Goal: Task Accomplishment & Management: Use online tool/utility

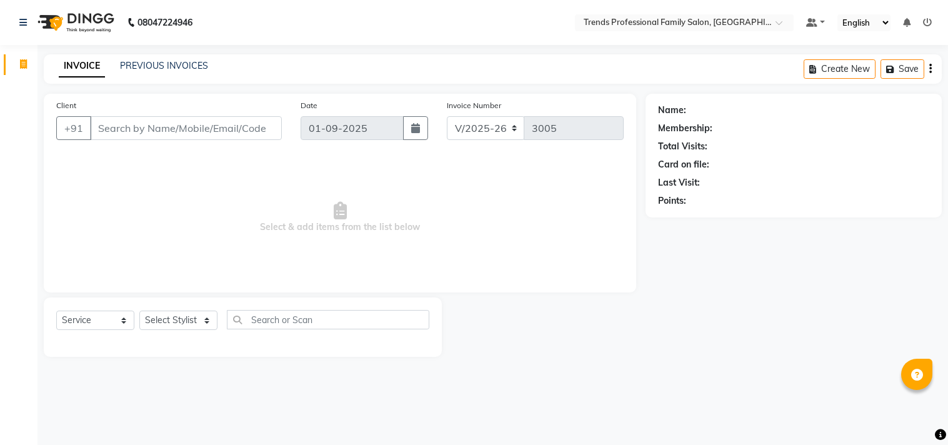
select select "7345"
select select "service"
select select "63519"
click at [139, 311] on select "Select Stylist [PERSON_NAME] [PERSON_NAME] [PERSON_NAME] [PERSON_NAME] RUSTHAM …" at bounding box center [178, 320] width 78 height 19
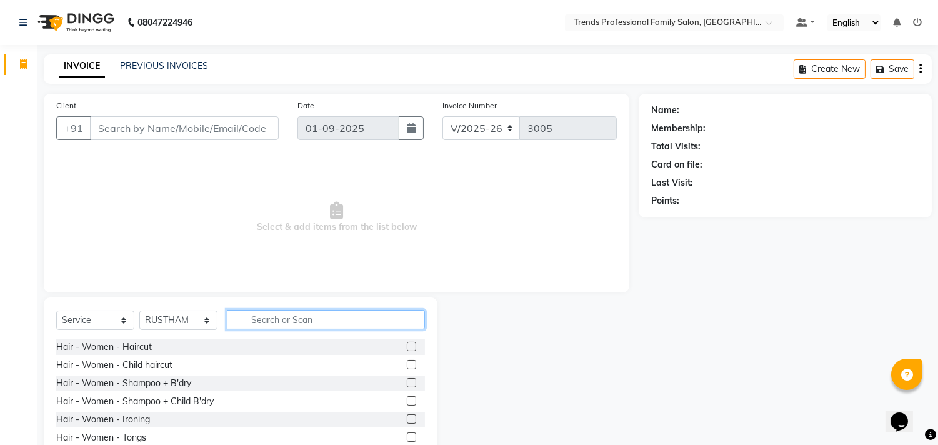
click at [278, 328] on input "text" at bounding box center [326, 319] width 198 height 19
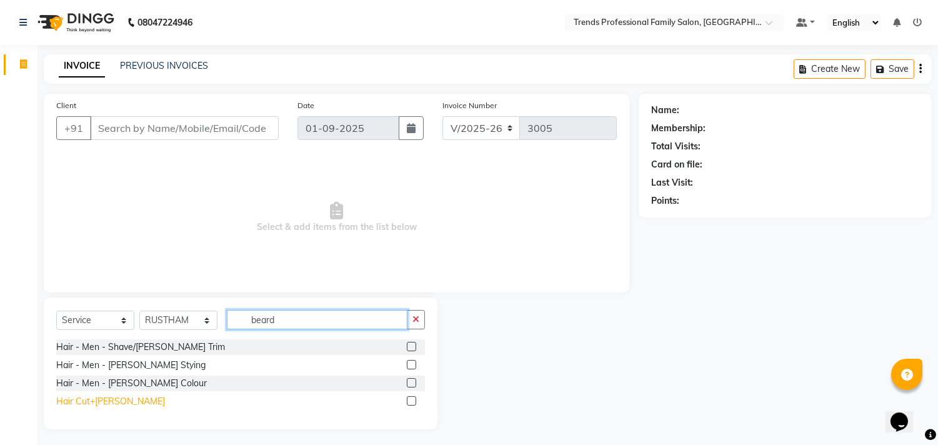
type input "beard"
click at [91, 400] on div "Hair Cut+[PERSON_NAME]" at bounding box center [110, 401] width 109 height 13
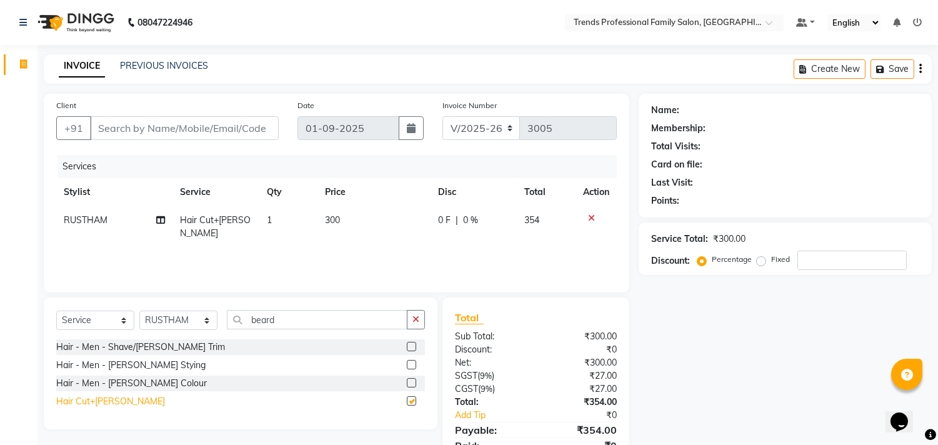
checkbox input "false"
click at [920, 69] on icon "button" at bounding box center [920, 69] width 2 height 1
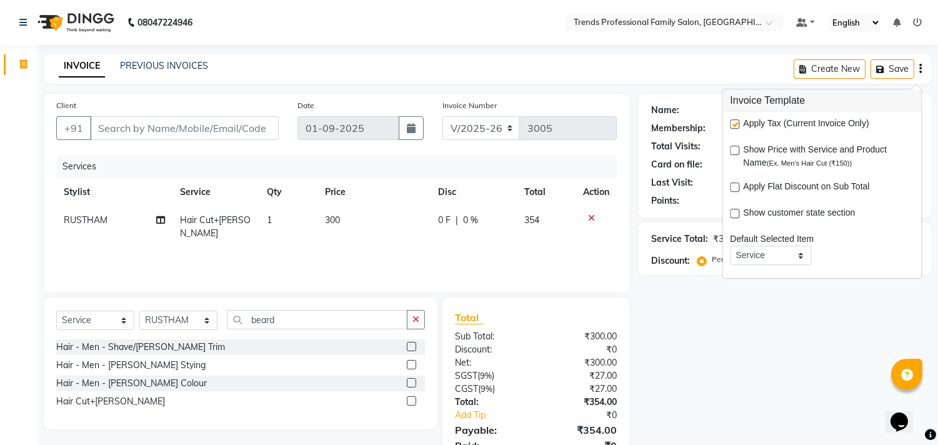
click at [735, 121] on label at bounding box center [734, 123] width 9 height 9
click at [735, 121] on input "checkbox" at bounding box center [734, 125] width 8 height 8
checkbox input "false"
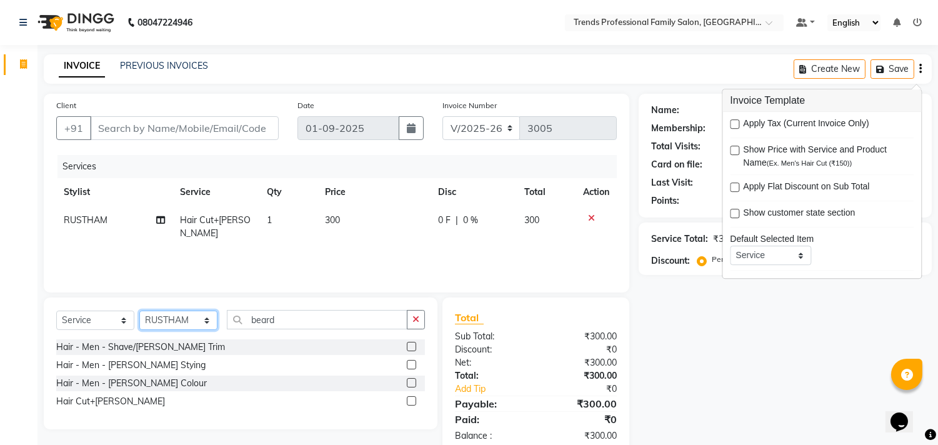
click at [194, 321] on select "Select Stylist [PERSON_NAME] [PERSON_NAME] [PERSON_NAME] [PERSON_NAME] RUSTHAM …" at bounding box center [178, 320] width 78 height 19
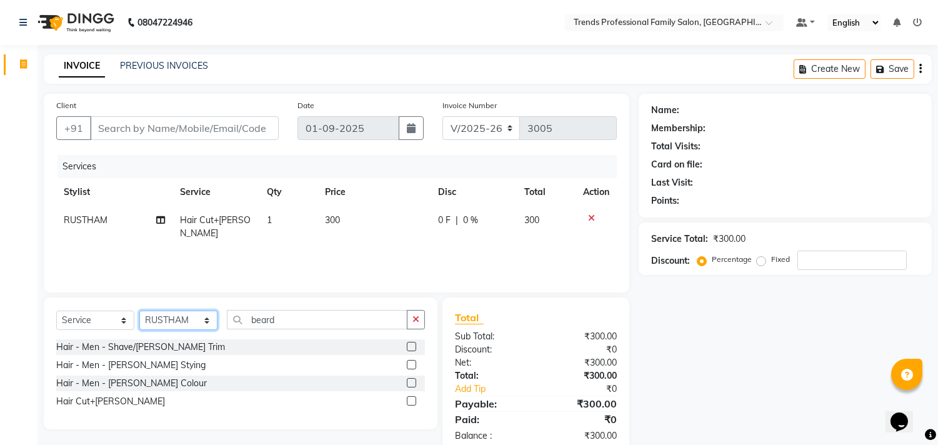
select select "64189"
click at [139, 311] on select "Select Stylist [PERSON_NAME] [PERSON_NAME] [PERSON_NAME] [PERSON_NAME] RUSTHAM …" at bounding box center [178, 320] width 78 height 19
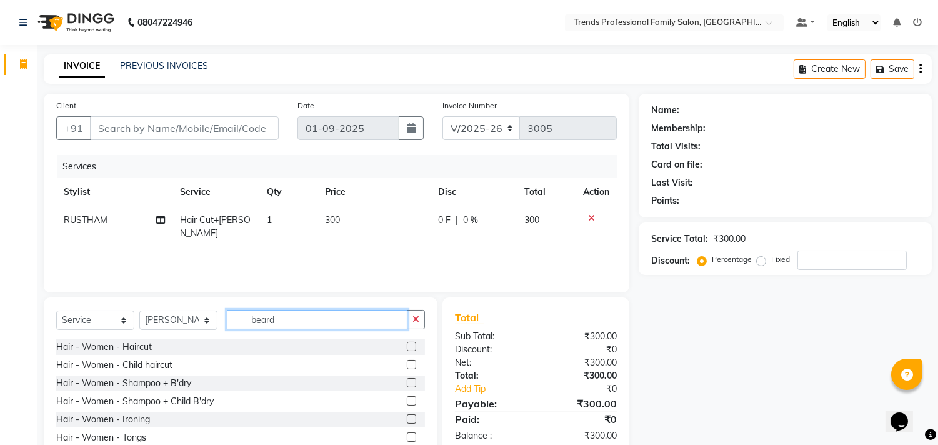
click at [316, 317] on input "beard" at bounding box center [317, 319] width 181 height 19
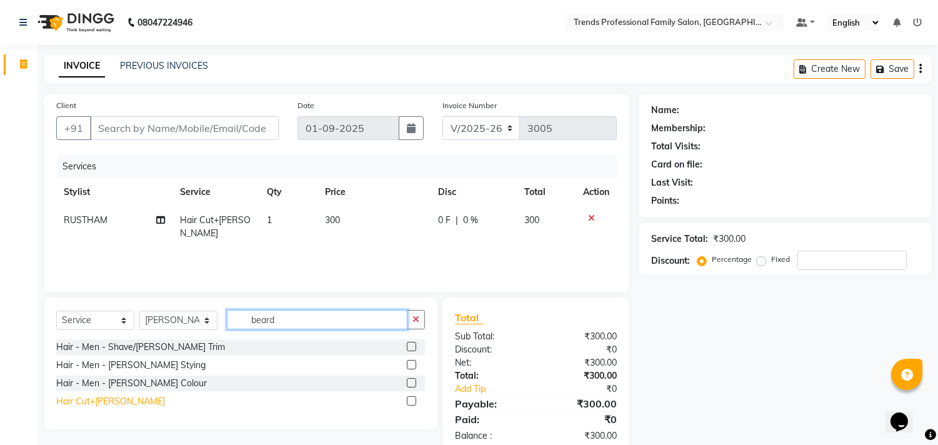
type input "beard"
click at [70, 401] on div "Hair Cut+[PERSON_NAME]" at bounding box center [110, 401] width 109 height 13
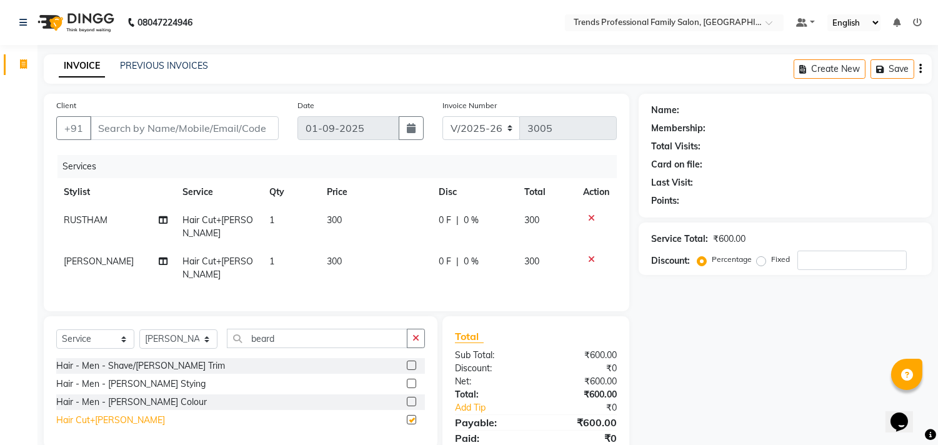
checkbox input "false"
click at [232, 127] on input "Client" at bounding box center [184, 128] width 189 height 24
type input "8"
type input "0"
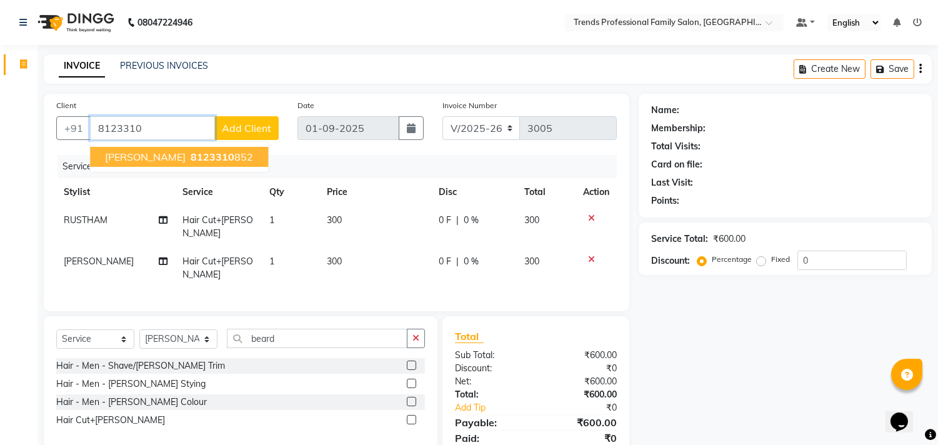
click at [191, 154] on span "8123310" at bounding box center [213, 157] width 44 height 12
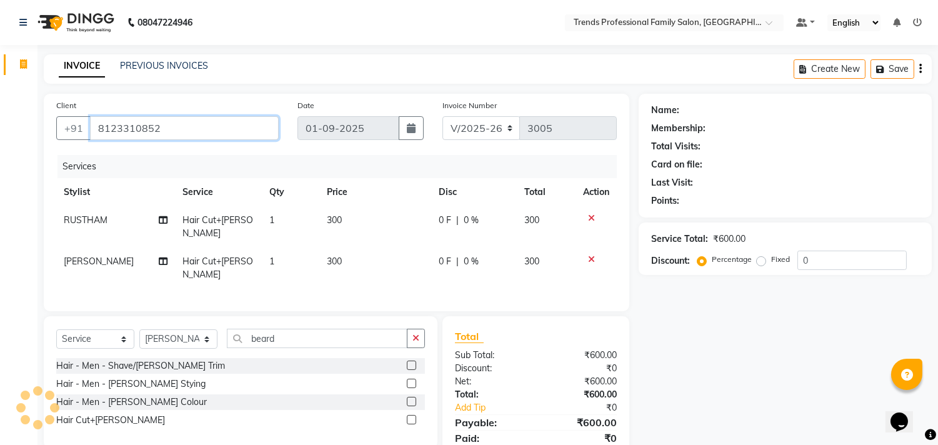
type input "8123310852"
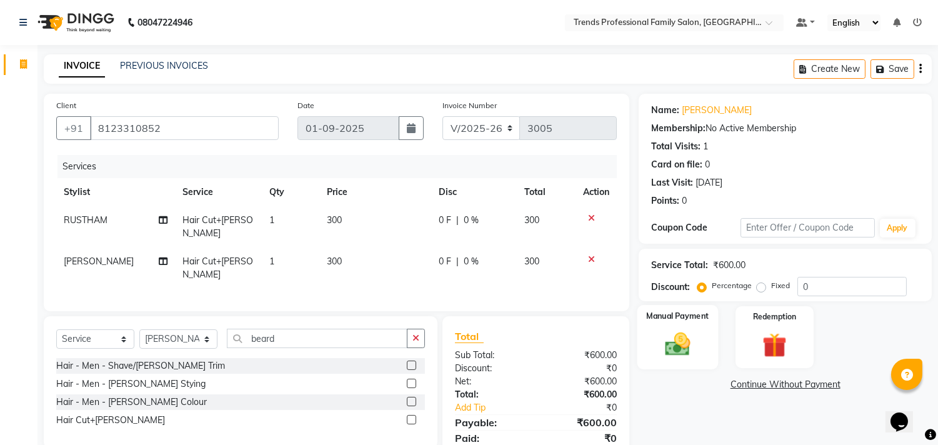
click at [679, 353] on img at bounding box center [677, 344] width 41 height 29
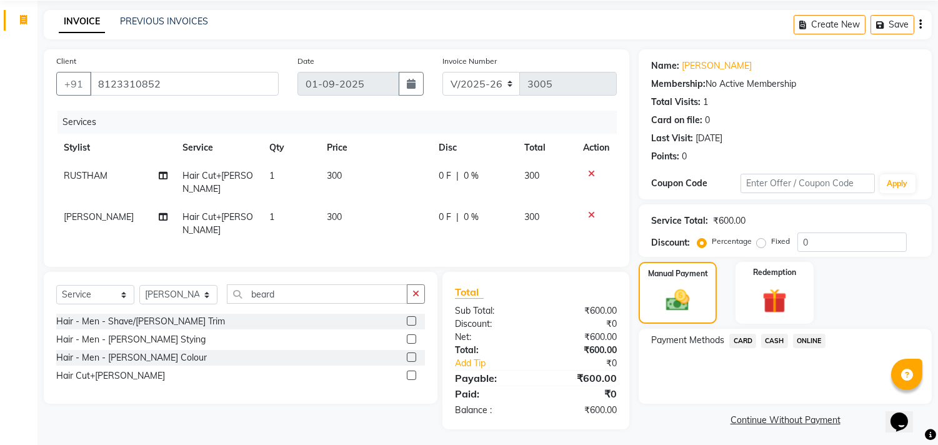
scroll to position [46, 0]
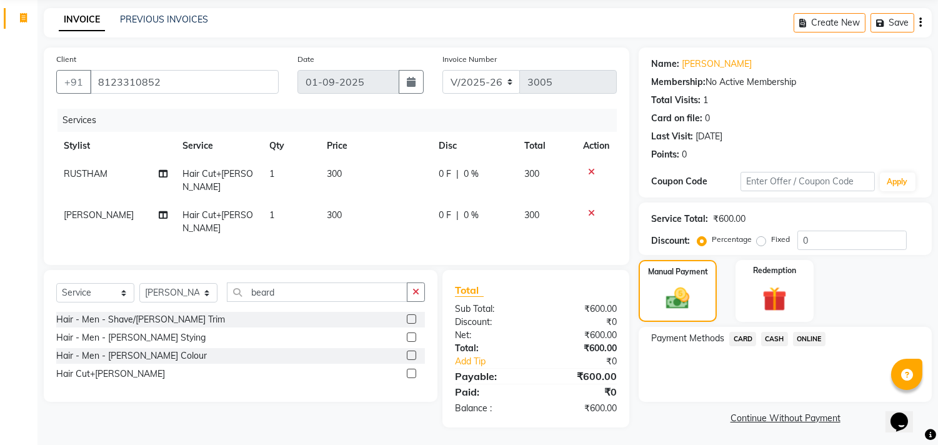
click at [771, 338] on span "CASH" at bounding box center [774, 339] width 27 height 14
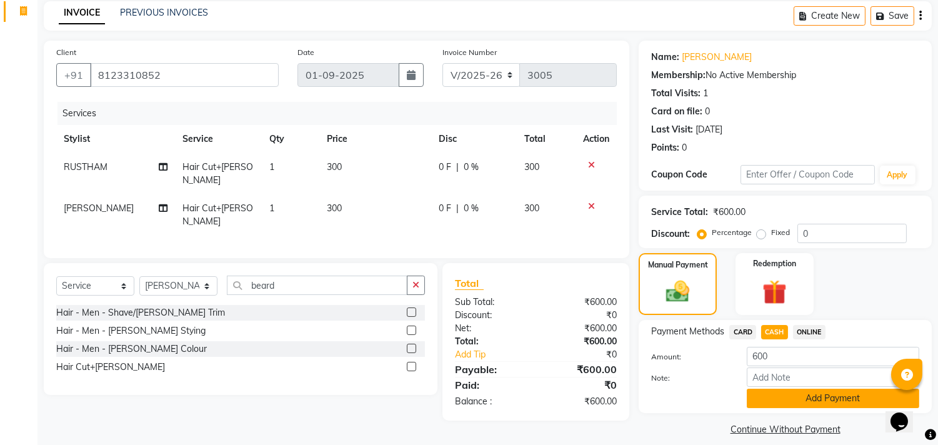
scroll to position [65, 0]
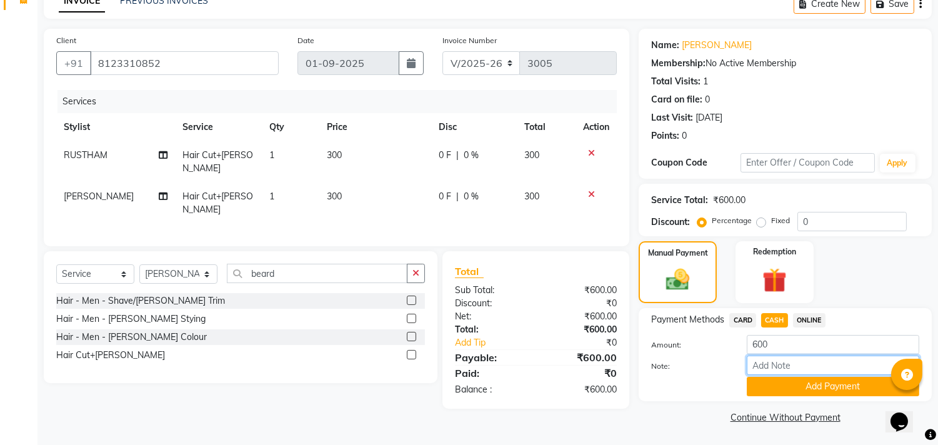
click at [792, 361] on input "Note:" at bounding box center [833, 365] width 172 height 19
type input "THANK YOU VISIT AGAIN"
click at [830, 392] on button "Add Payment" at bounding box center [833, 386] width 172 height 19
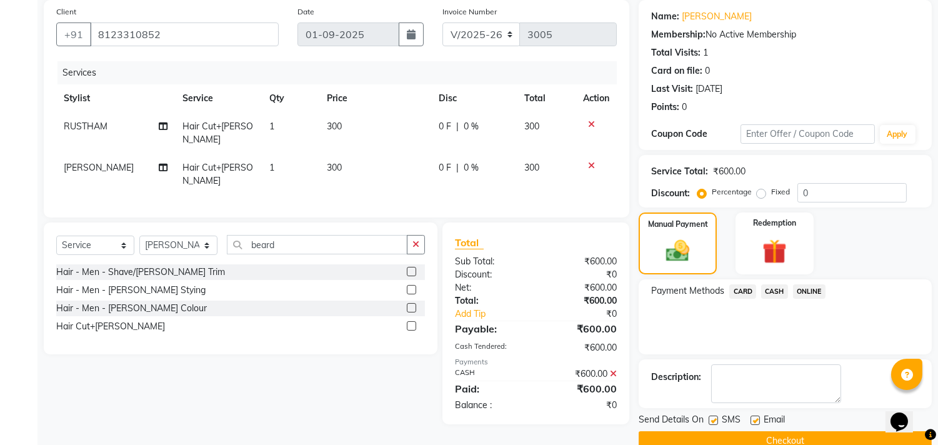
scroll to position [117, 0]
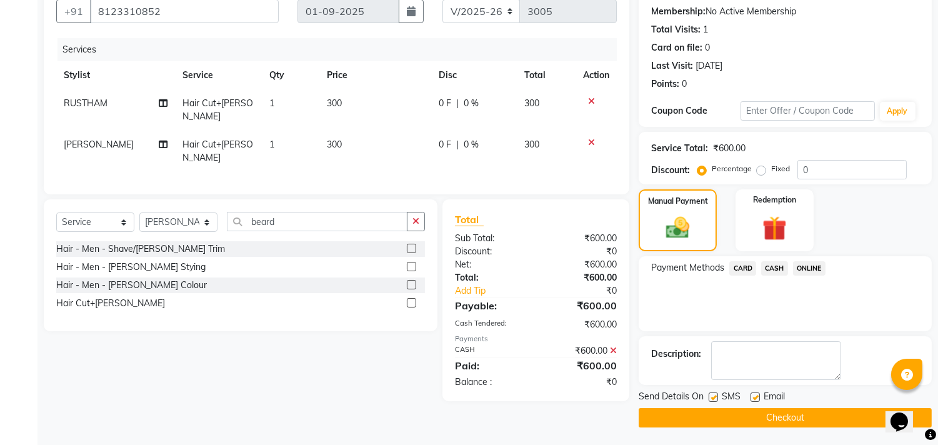
click at [758, 392] on label at bounding box center [754, 396] width 9 height 9
click at [758, 394] on input "checkbox" at bounding box center [754, 398] width 8 height 8
checkbox input "false"
click at [710, 396] on label at bounding box center [713, 396] width 9 height 9
click at [710, 396] on input "checkbox" at bounding box center [713, 398] width 8 height 8
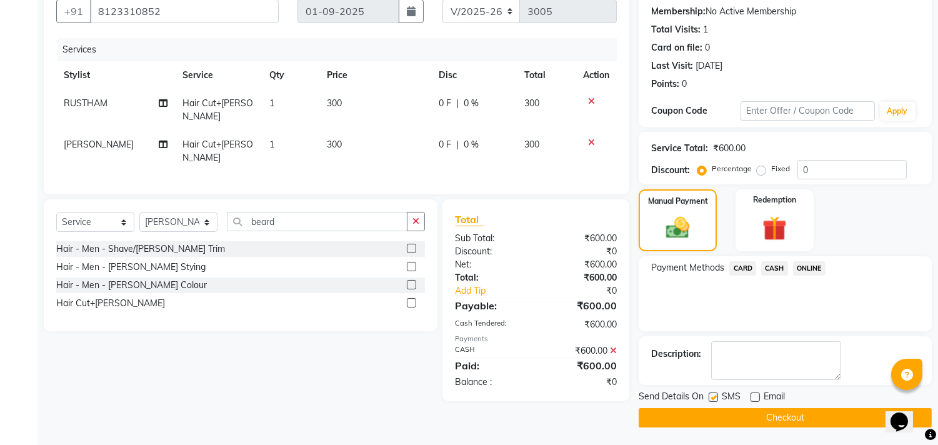
checkbox input "false"
click at [710, 411] on button "Checkout" at bounding box center [785, 417] width 293 height 19
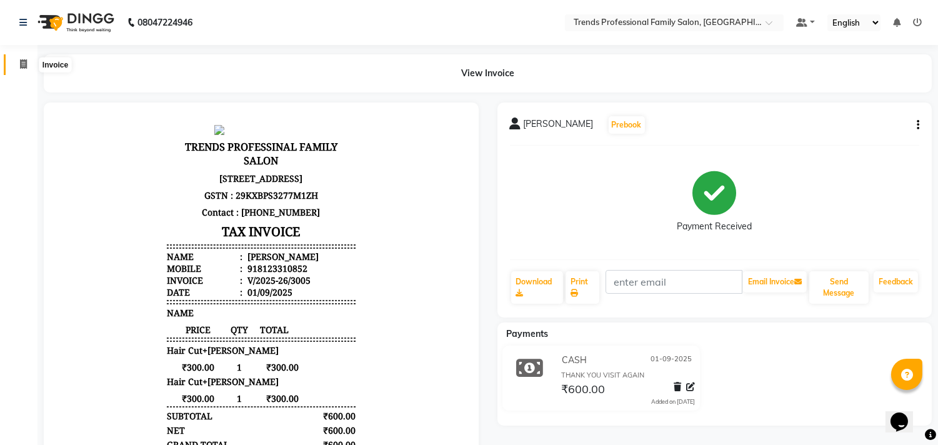
click at [23, 62] on icon at bounding box center [23, 63] width 7 height 9
select select "service"
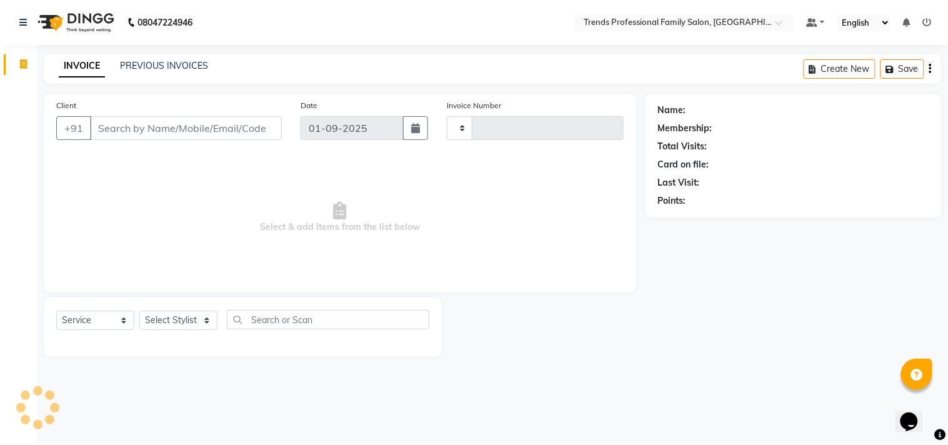
type input "3006"
select select "7345"
click at [181, 319] on select "Select Stylist [PERSON_NAME] [PERSON_NAME] [PERSON_NAME] [PERSON_NAME] RUSTHAM …" at bounding box center [178, 320] width 78 height 19
select select "72180"
click at [139, 311] on select "Select Stylist [PERSON_NAME] [PERSON_NAME] [PERSON_NAME] [PERSON_NAME] RUSTHAM …" at bounding box center [178, 320] width 78 height 19
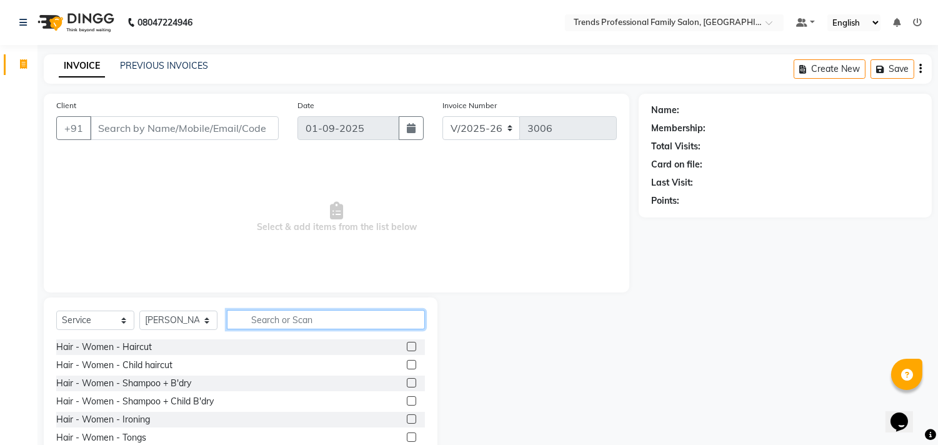
click at [277, 316] on input "text" at bounding box center [326, 319] width 198 height 19
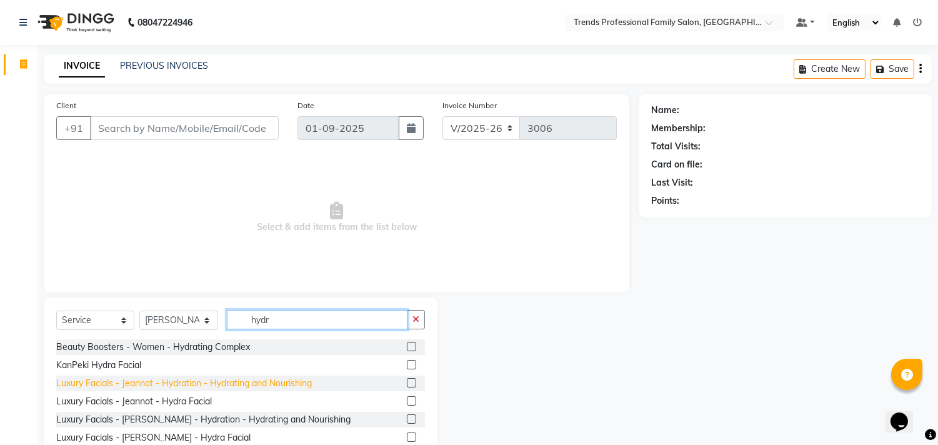
type input "hydr"
click at [162, 382] on div "Luxury Facials - Jeannot - Hydration - Hydrating and Nourishing" at bounding box center [184, 383] width 256 height 13
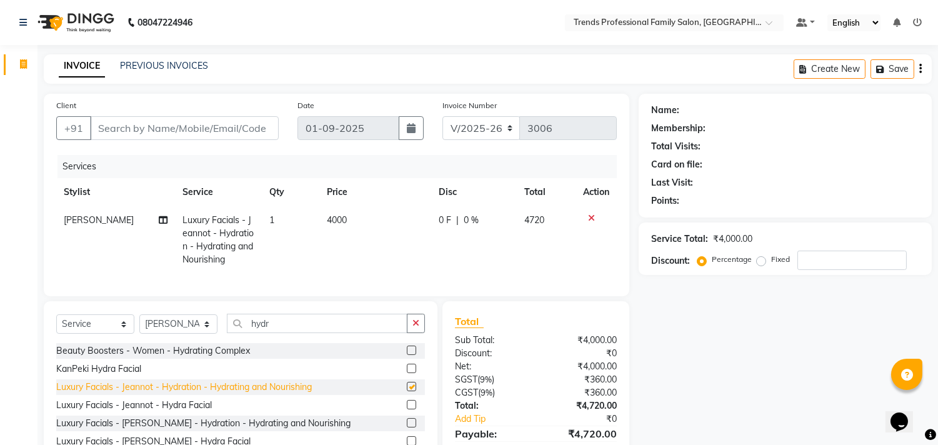
checkbox input "false"
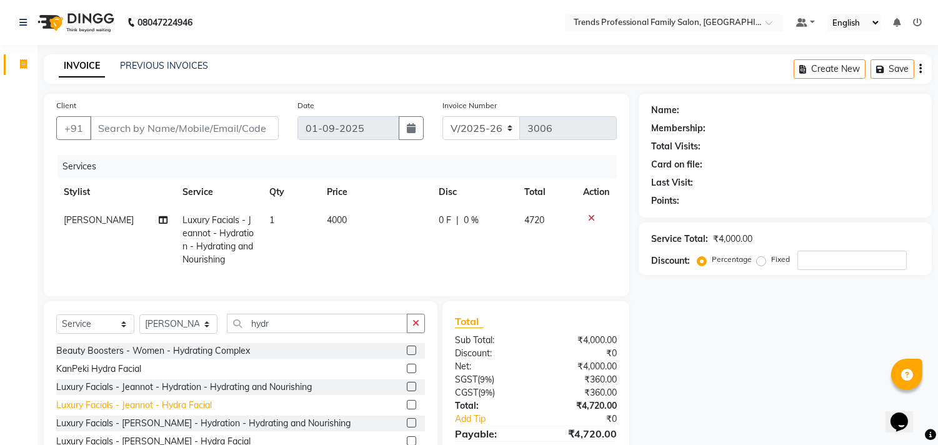
click at [179, 412] on div "Luxury Facials - Jeannot - Hydra Facial" at bounding box center [134, 405] width 156 height 13
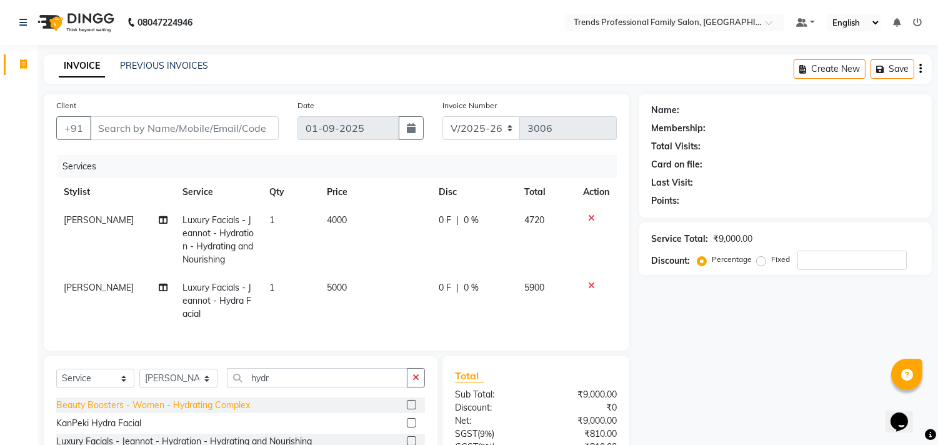
checkbox input "false"
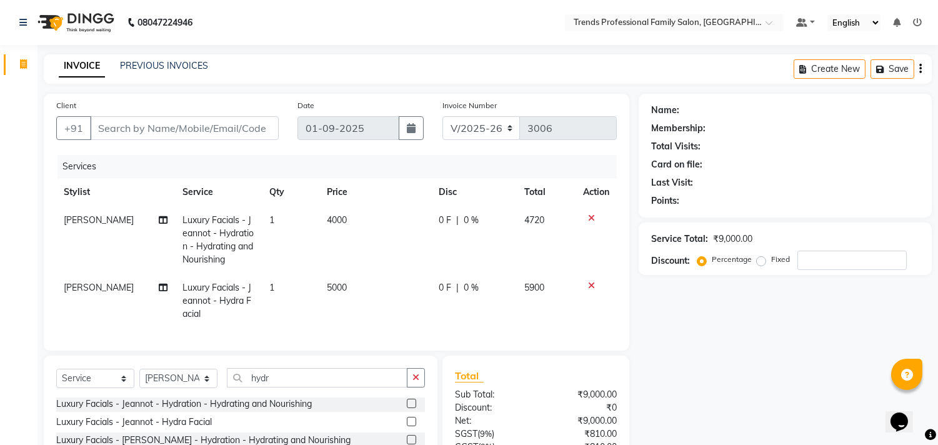
click at [588, 214] on icon at bounding box center [591, 218] width 7 height 9
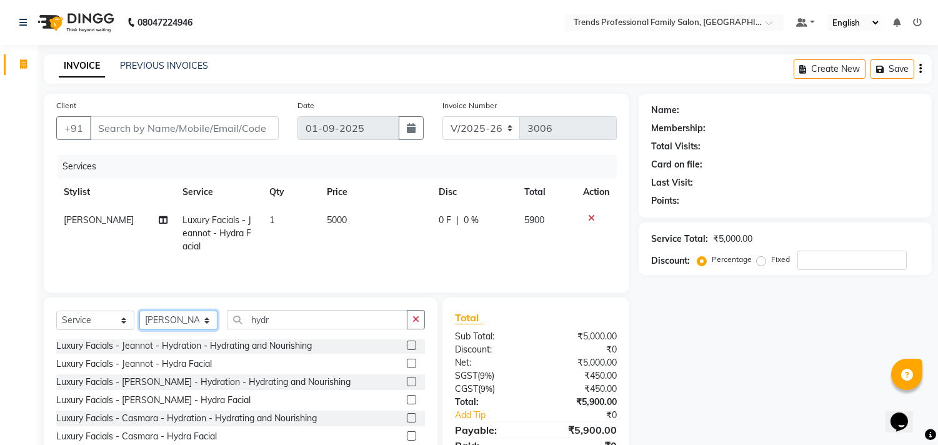
click at [151, 326] on select "Select Stylist [PERSON_NAME] [PERSON_NAME] [PERSON_NAME] [PERSON_NAME] RUSTHAM …" at bounding box center [178, 320] width 78 height 19
select select "63519"
click at [139, 312] on select "Select Stylist [PERSON_NAME] [PERSON_NAME] [PERSON_NAME] [PERSON_NAME] RUSTHAM …" at bounding box center [178, 320] width 78 height 19
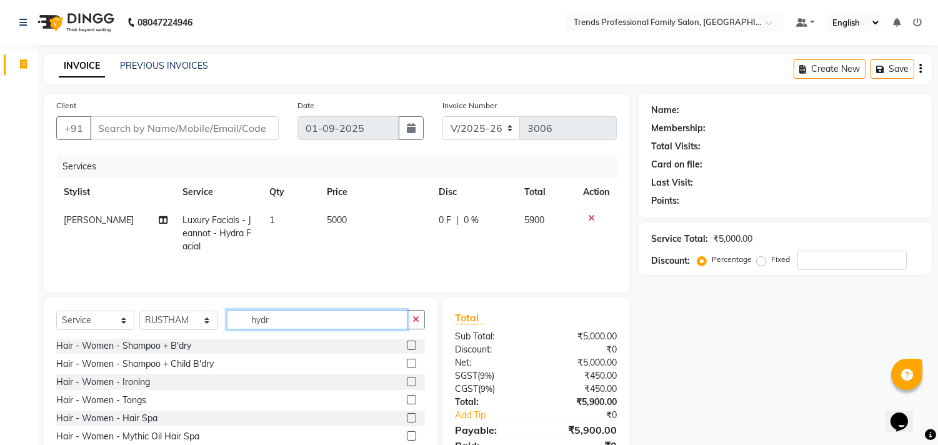
click at [325, 326] on input "hydr" at bounding box center [317, 319] width 181 height 19
type input "h"
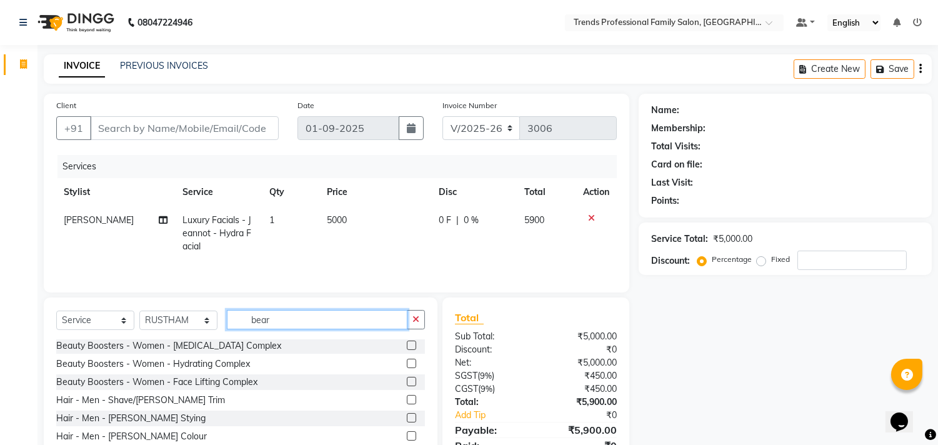
scroll to position [0, 0]
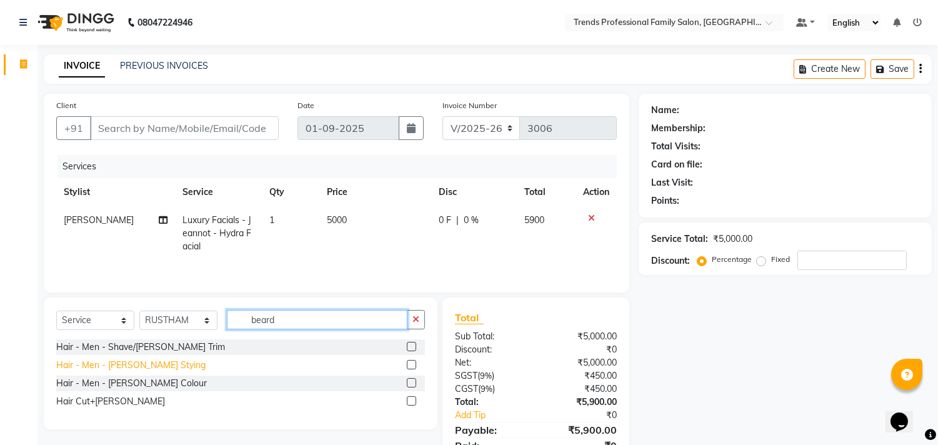
type input "beard"
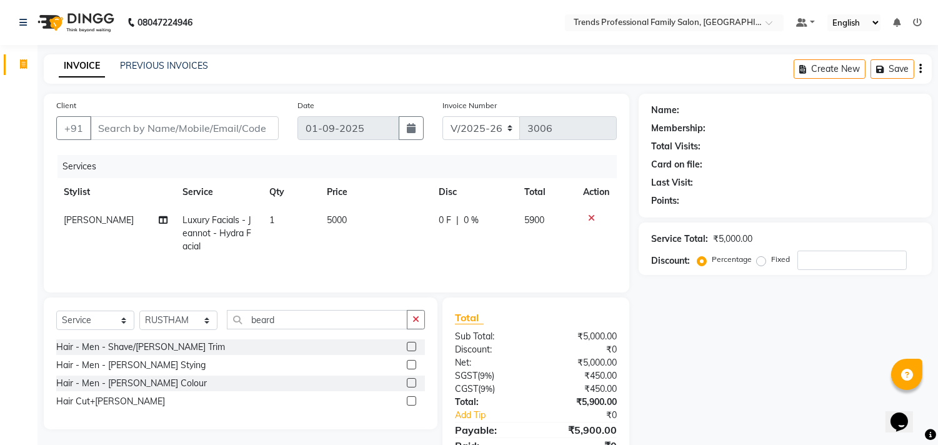
click at [152, 367] on div "Hair - Men - [PERSON_NAME] Stying" at bounding box center [130, 365] width 149 height 13
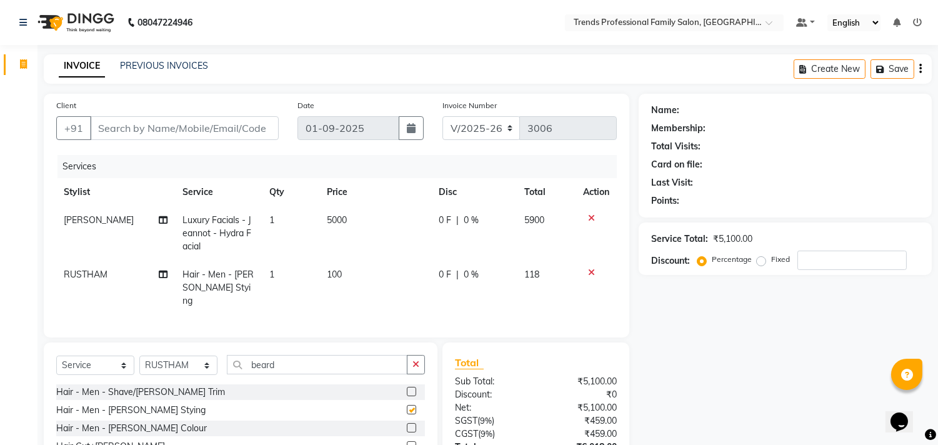
checkbox input "false"
click at [457, 275] on div "0 F | 0 %" at bounding box center [474, 274] width 71 height 13
select select "63519"
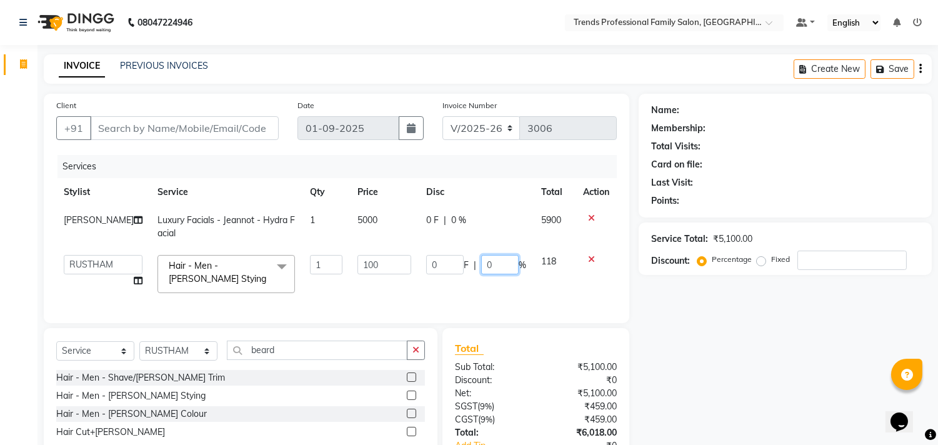
click at [507, 262] on input "0" at bounding box center [499, 264] width 37 height 19
type input "15"
click at [694, 329] on div "Name: Membership: Total Visits: Card on file: Last Visit: Points: Service Total…" at bounding box center [790, 303] width 302 height 418
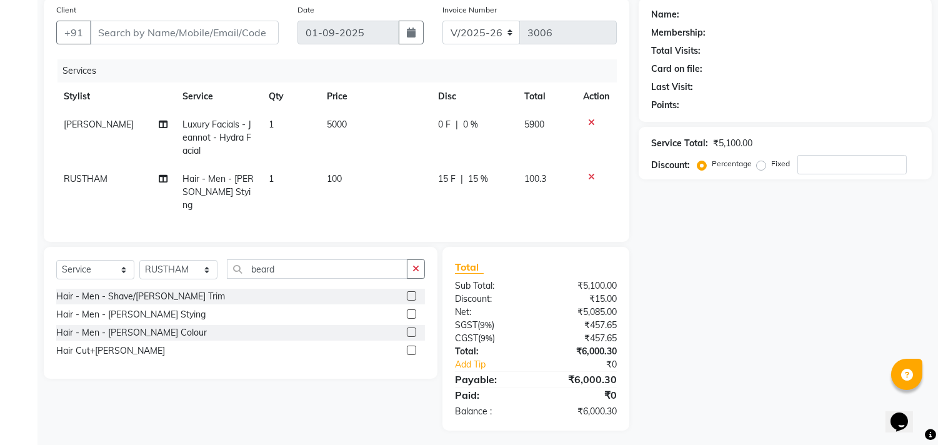
scroll to position [97, 0]
click at [473, 120] on span "0 %" at bounding box center [470, 123] width 15 height 13
select select "72180"
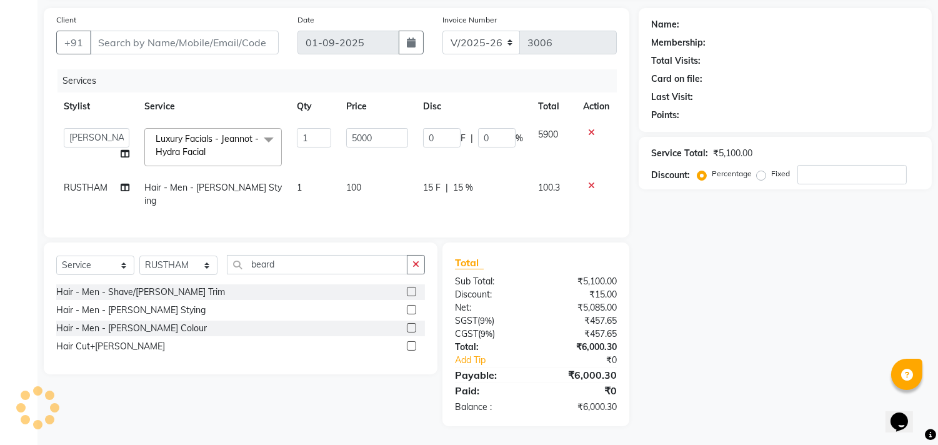
scroll to position [82, 0]
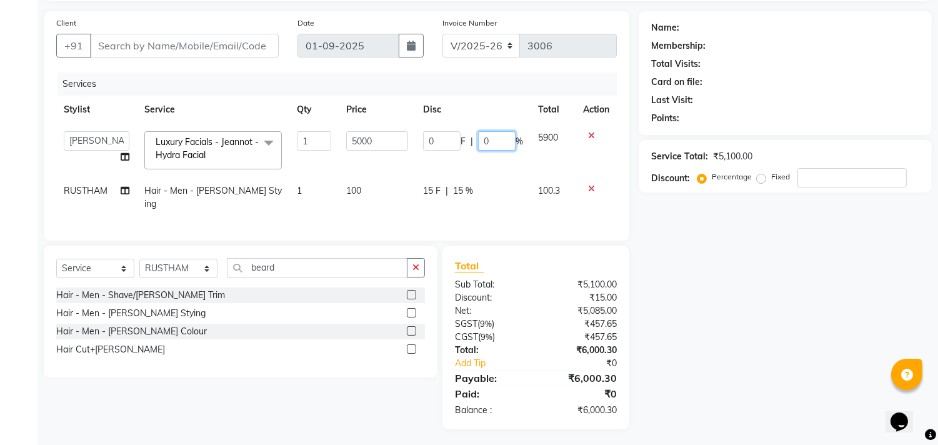
click at [495, 132] on input "0" at bounding box center [496, 140] width 37 height 19
type input "50"
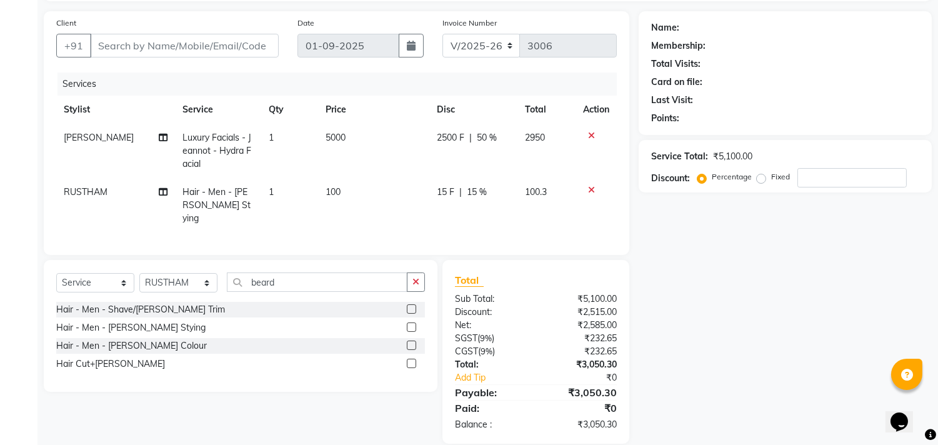
click at [669, 225] on div "Name: Membership: Total Visits: Card on file: Last Visit: Points: Service Total…" at bounding box center [790, 227] width 302 height 432
click at [169, 42] on input "Client" at bounding box center [184, 46] width 189 height 24
type input "9"
type input "0"
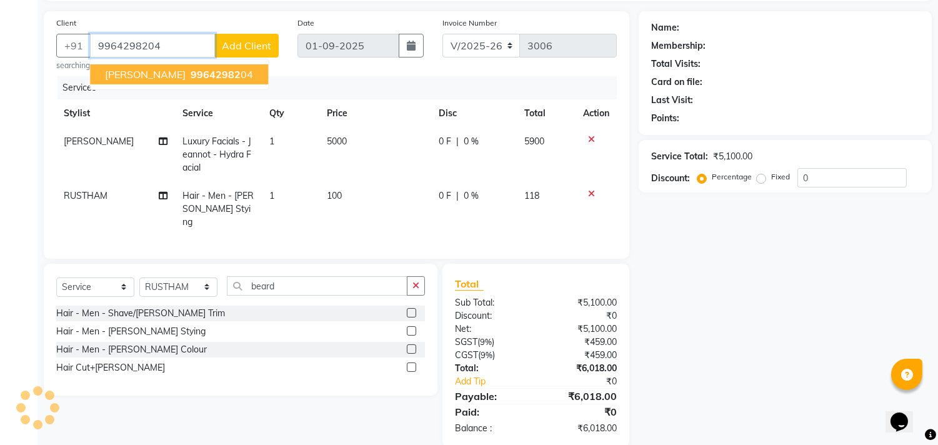
type input "9964298204"
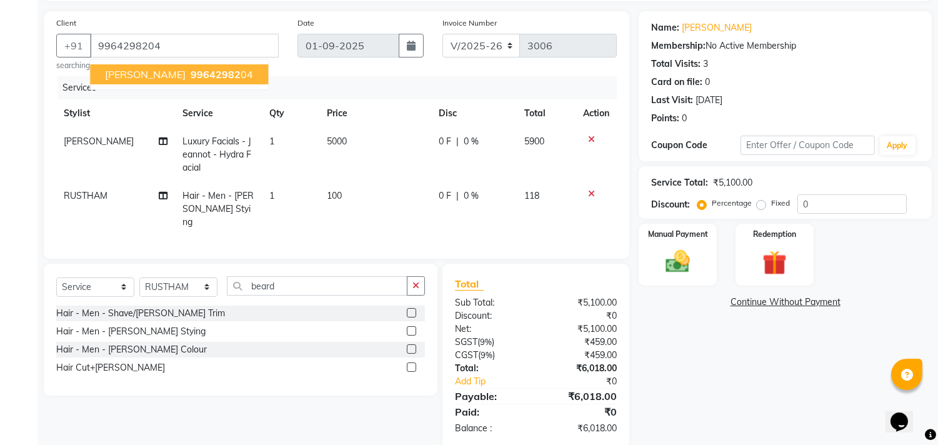
click at [677, 382] on div "Name: [PERSON_NAME] Membership: No Active Membership Total Visits: 3 Card on fi…" at bounding box center [790, 229] width 302 height 436
click at [472, 141] on span "0 %" at bounding box center [471, 141] width 15 height 13
select select "72180"
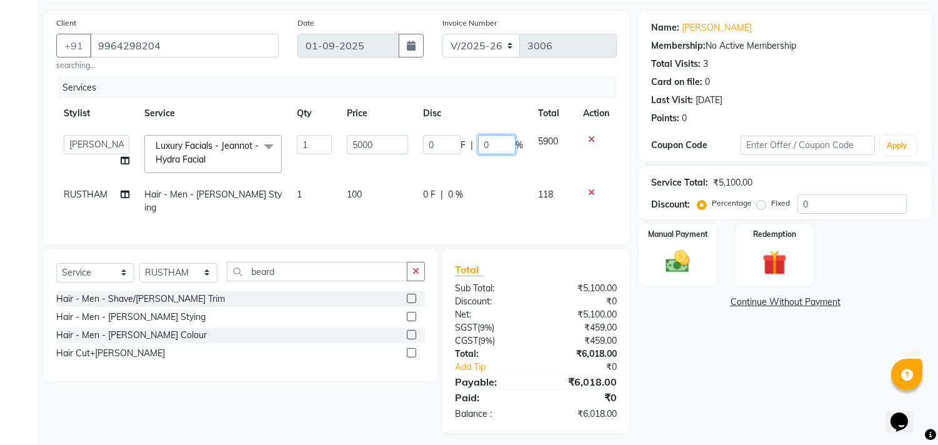
click at [497, 140] on input "0" at bounding box center [496, 144] width 37 height 19
type input "50"
click at [452, 192] on div "0 F | 0 %" at bounding box center [473, 194] width 100 height 13
select select "63519"
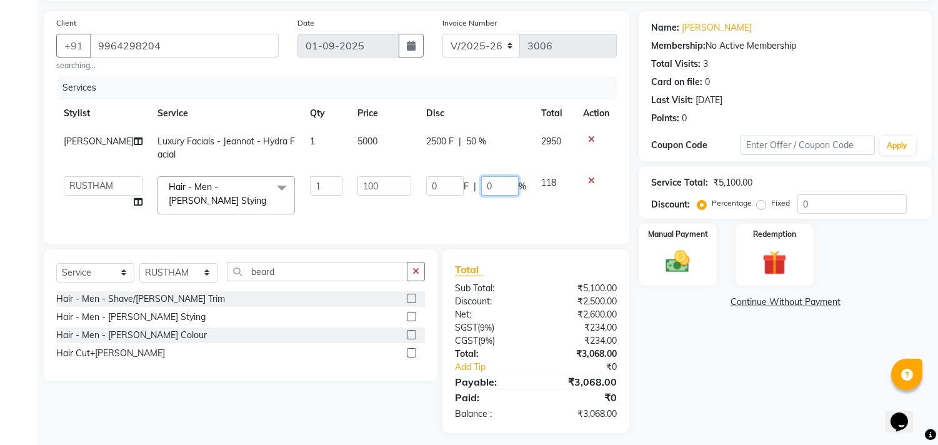
click at [497, 185] on input "0" at bounding box center [499, 185] width 37 height 19
type input "15"
click at [673, 414] on div "Name: [PERSON_NAME] Membership: No Active Membership Total Visits: 3 Card on fi…" at bounding box center [790, 222] width 302 height 422
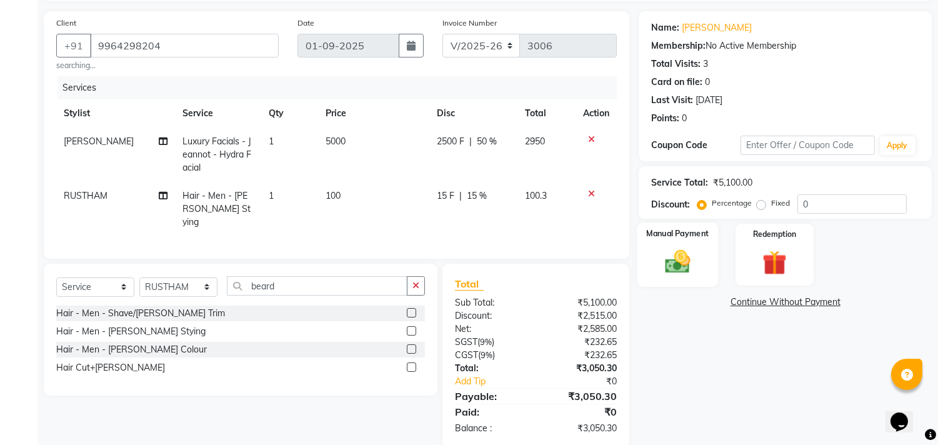
click at [679, 251] on img at bounding box center [677, 261] width 41 height 29
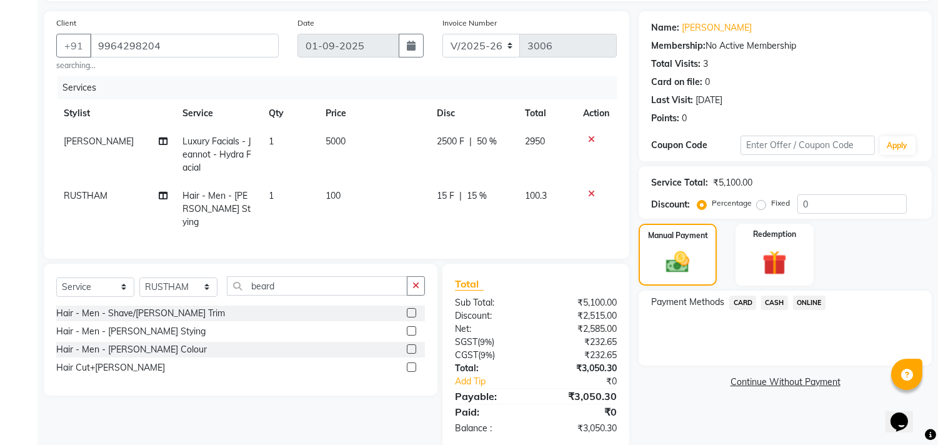
click at [770, 300] on span "CASH" at bounding box center [774, 303] width 27 height 14
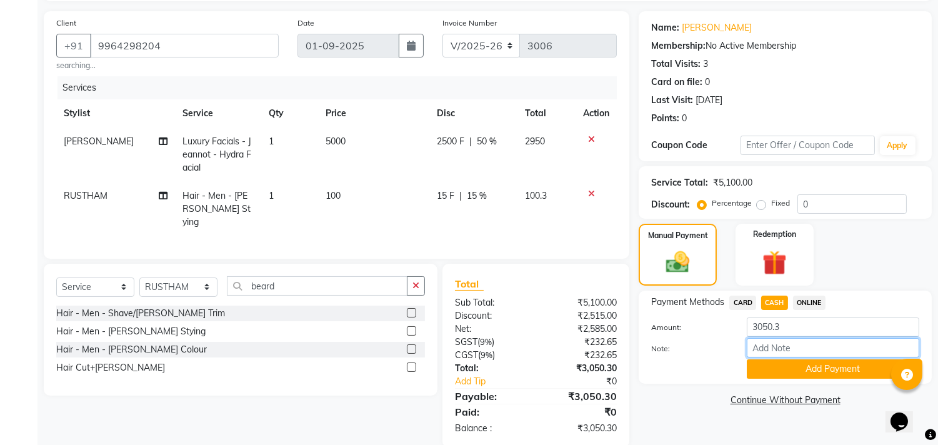
click at [786, 350] on input "Note:" at bounding box center [833, 347] width 172 height 19
type input "THANK YOU VISIT AGAIN"
click at [790, 371] on button "Add Payment" at bounding box center [833, 368] width 172 height 19
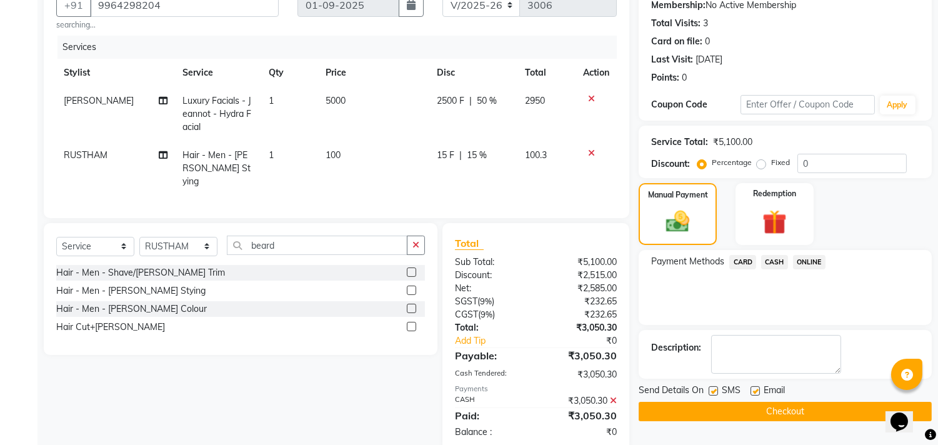
scroll to position [146, 0]
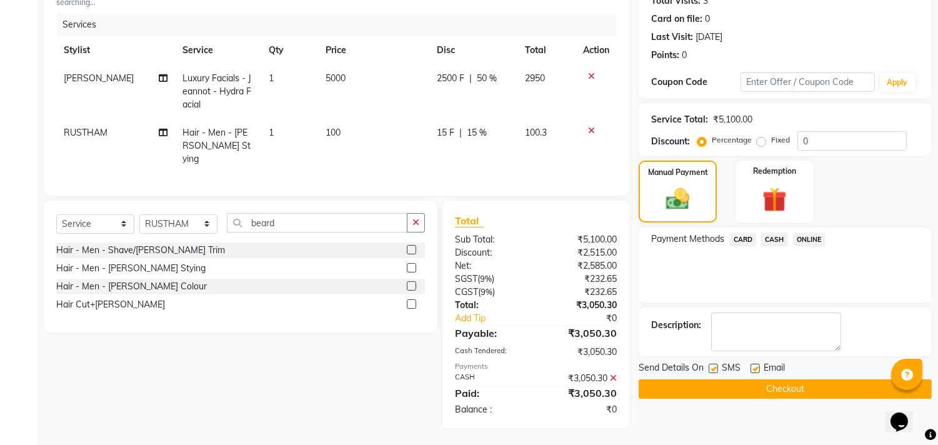
click at [751, 364] on label at bounding box center [754, 368] width 9 height 9
click at [751, 365] on input "checkbox" at bounding box center [754, 369] width 8 height 8
checkbox input "false"
click at [745, 383] on button "Checkout" at bounding box center [785, 388] width 293 height 19
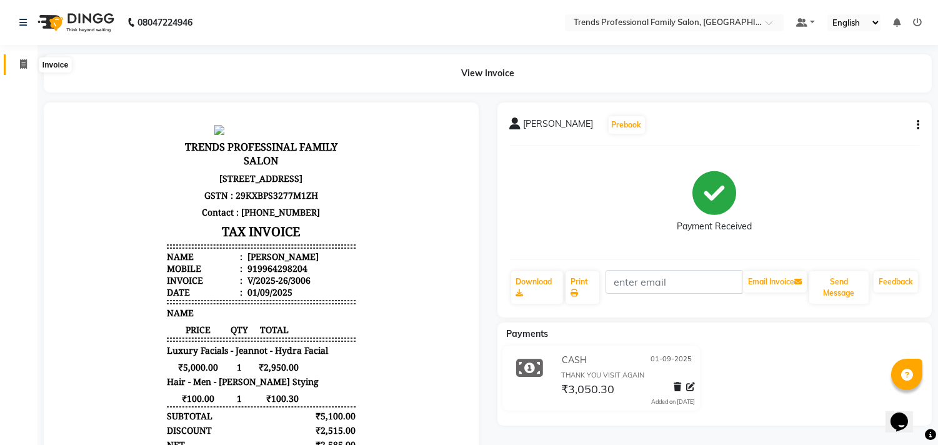
click at [20, 63] on icon at bounding box center [23, 63] width 7 height 9
select select "service"
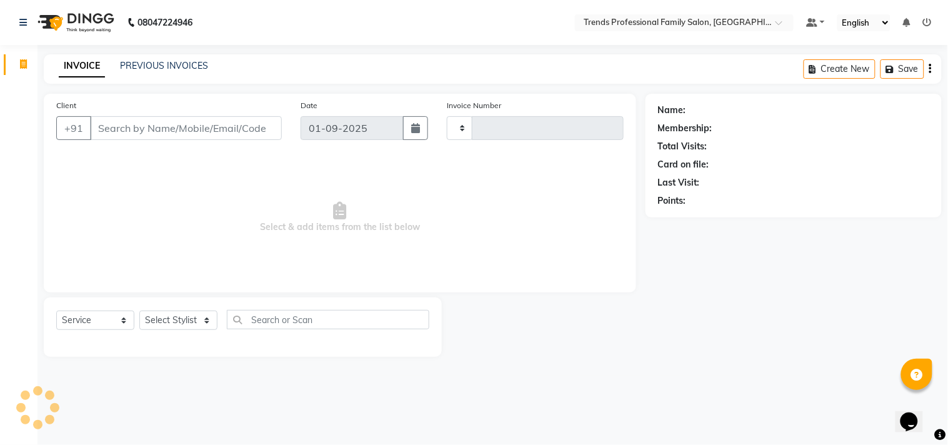
type input "3007"
select select "7345"
